Goal: Navigation & Orientation: Go to known website

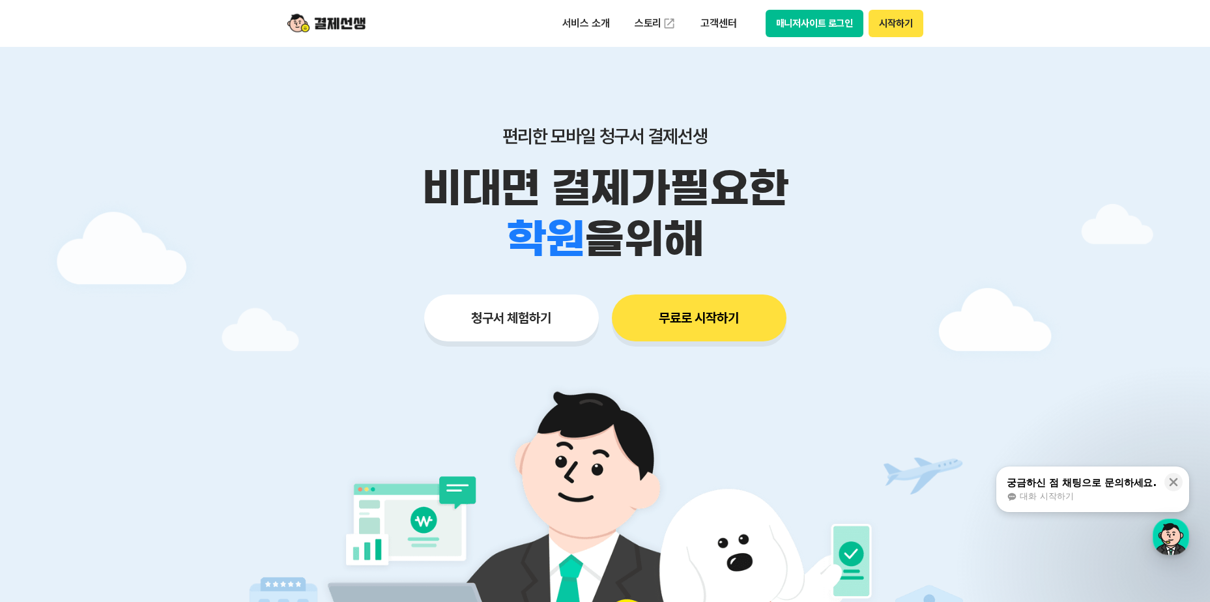
click at [814, 21] on button "매니저사이트 로그인" at bounding box center [815, 23] width 98 height 27
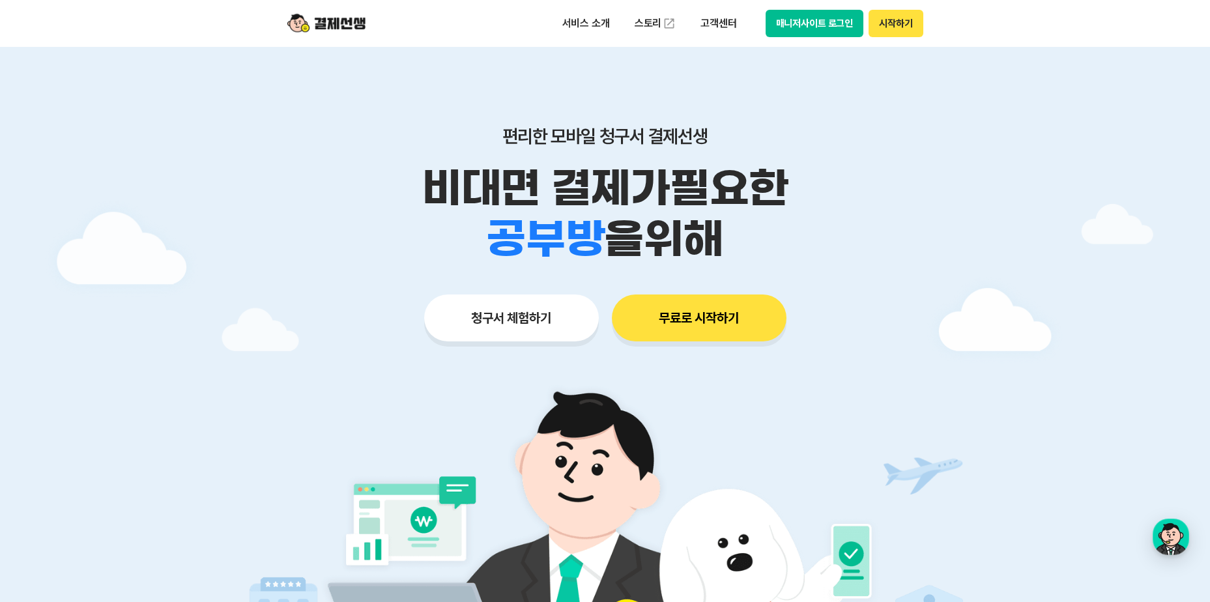
drag, startPoint x: 898, startPoint y: 29, endPoint x: 893, endPoint y: 105, distance: 76.4
click at [799, 23] on button "매니저사이트 로그인" at bounding box center [815, 23] width 98 height 27
click at [910, 24] on button "시작하기" at bounding box center [896, 23] width 54 height 27
click at [807, 14] on button "매니저사이트 로그인" at bounding box center [815, 23] width 98 height 27
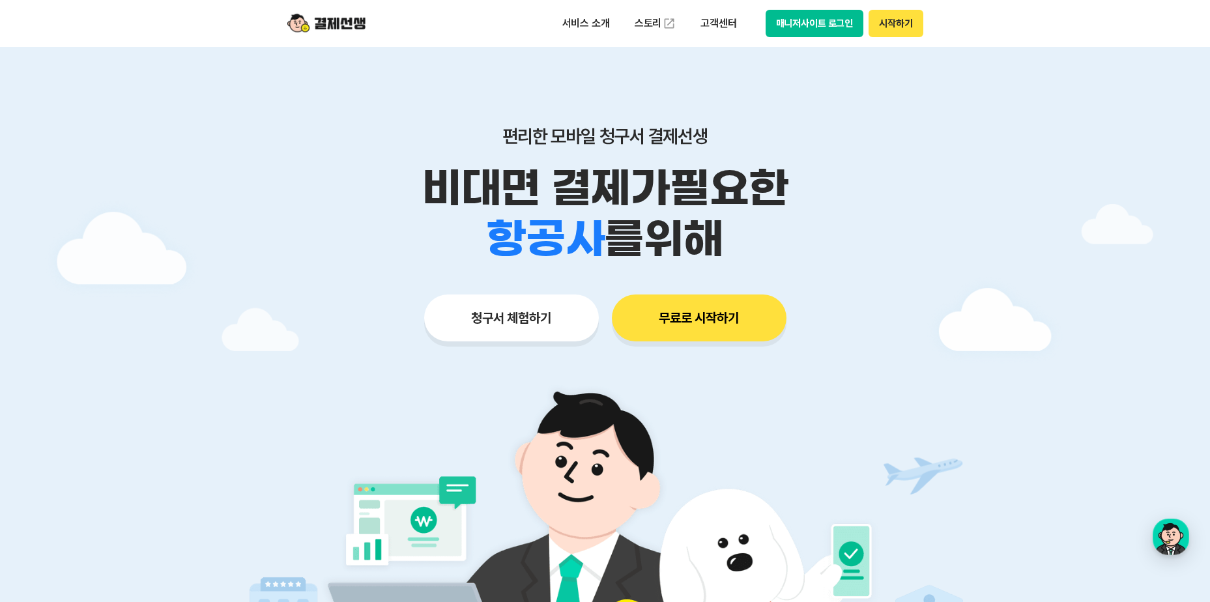
click at [794, 27] on button "매니저사이트 로그인" at bounding box center [815, 23] width 98 height 27
click at [820, 19] on button "매니저사이트 로그인" at bounding box center [815, 23] width 98 height 27
